Goal: Use online tool/utility: Utilize a website feature to perform a specific function

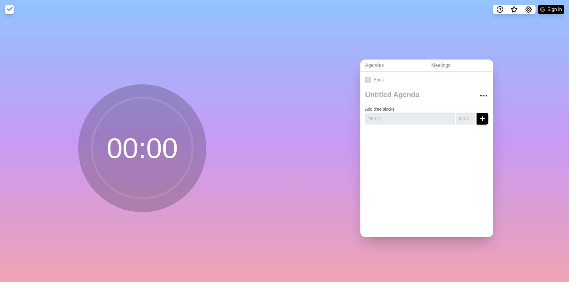
click at [148, 143] on circle at bounding box center [142, 148] width 101 height 101
click at [479, 115] on icon "submit" at bounding box center [482, 118] width 7 height 7
click at [405, 118] on input "text" at bounding box center [410, 119] width 90 height 12
type input "celmo"
click at [459, 114] on input "number" at bounding box center [465, 119] width 19 height 12
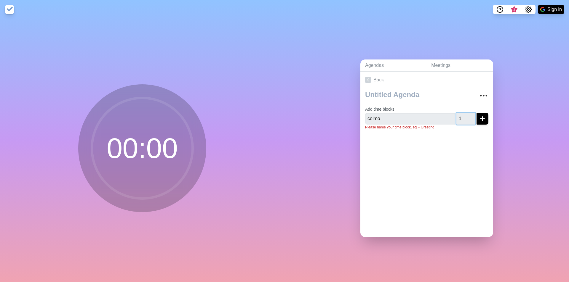
type input "1"
click at [463, 113] on input "1" at bounding box center [465, 119] width 19 height 12
click at [479, 115] on icon "submit" at bounding box center [482, 118] width 7 height 7
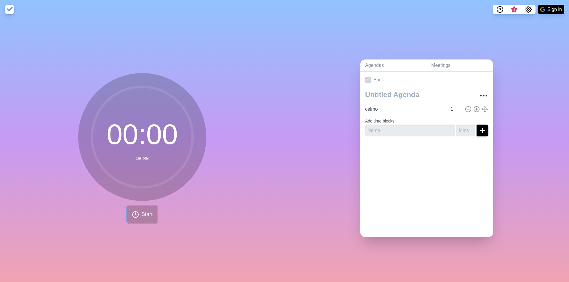
click at [129, 208] on button "Start" at bounding box center [142, 214] width 30 height 17
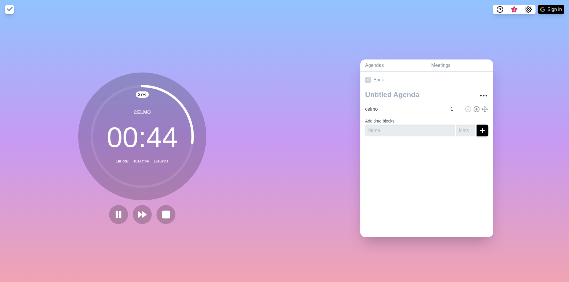
click at [174, 171] on circle at bounding box center [142, 136] width 101 height 101
